Goal: Transaction & Acquisition: Purchase product/service

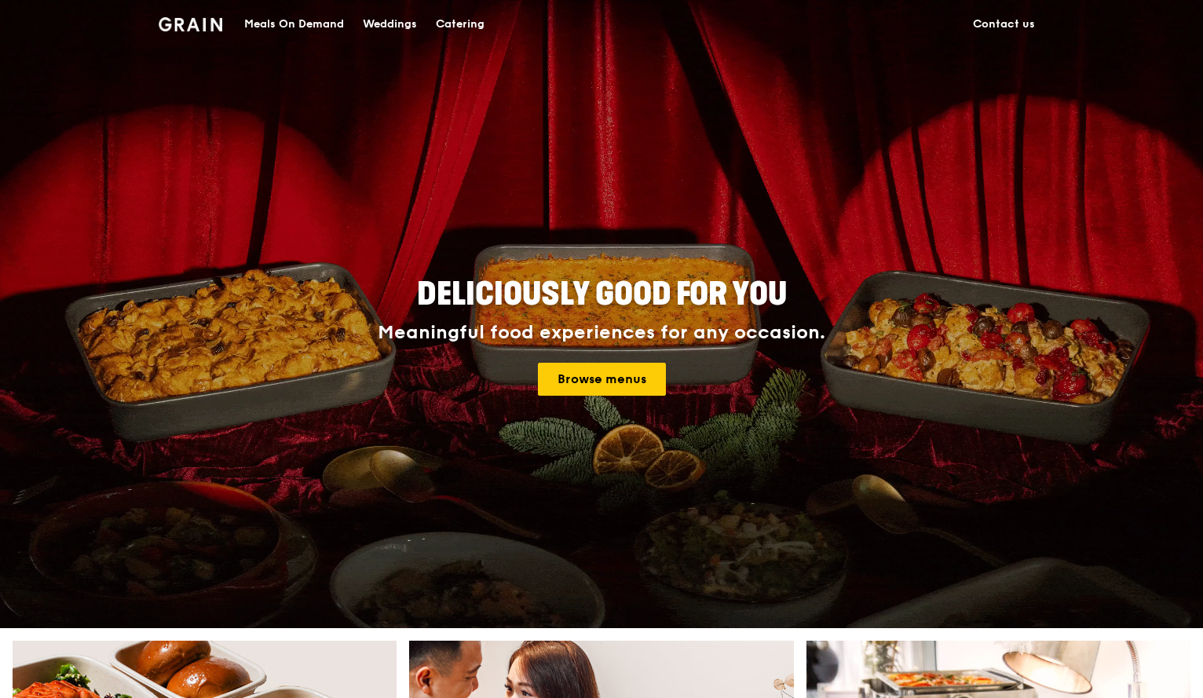
click at [994, 22] on link "Contact us" at bounding box center [1004, 24] width 81 height 47
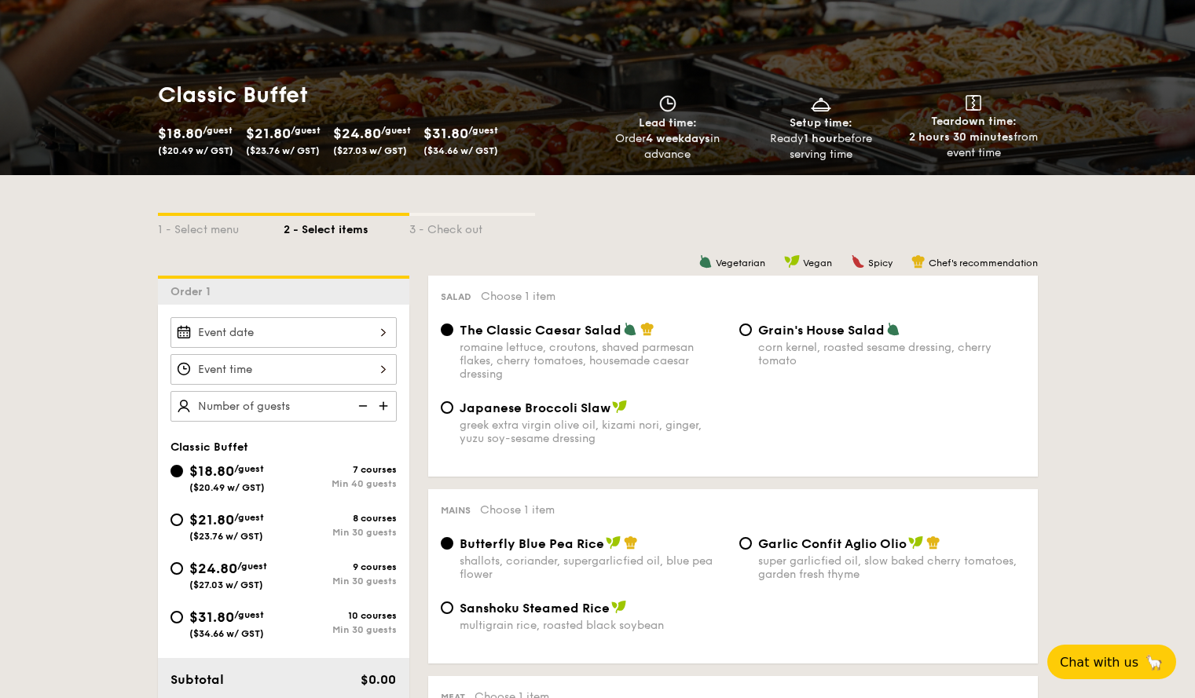
scroll to position [167, 0]
click at [788, 580] on div "super garlicfied oil, slow baked cherry tomatoes, garden fresh thyme" at bounding box center [891, 568] width 267 height 27
click at [752, 551] on input "Garlic Confit Aglio Olio super garlicfied oil, slow baked cherry tomatoes, gard…" at bounding box center [745, 544] width 13 height 13
radio input "true"
